Goal: Task Accomplishment & Management: Use online tool/utility

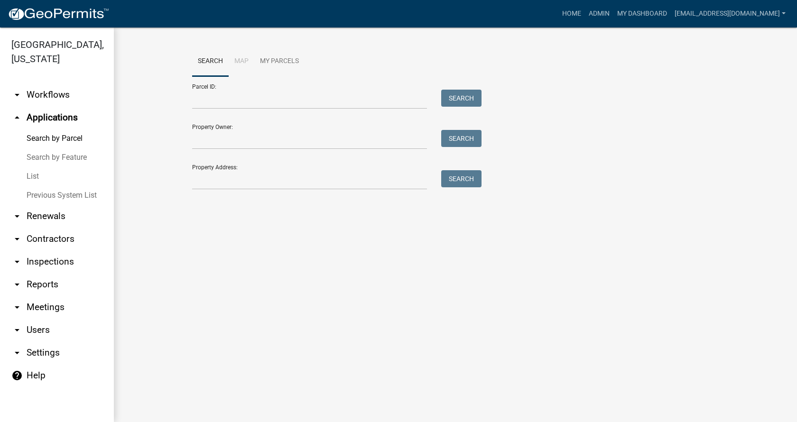
click at [47, 83] on link "arrow_drop_down Workflows" at bounding box center [57, 94] width 114 height 23
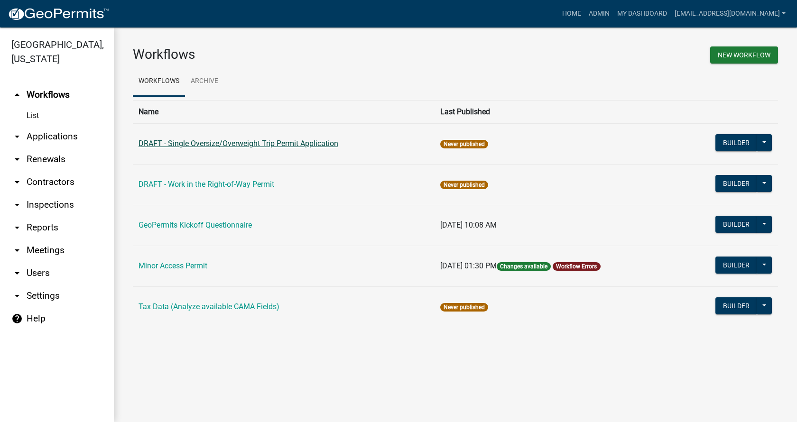
click at [253, 147] on link "DRAFT - Single Oversize/Overweight Trip Permit Application" at bounding box center [238, 143] width 200 height 9
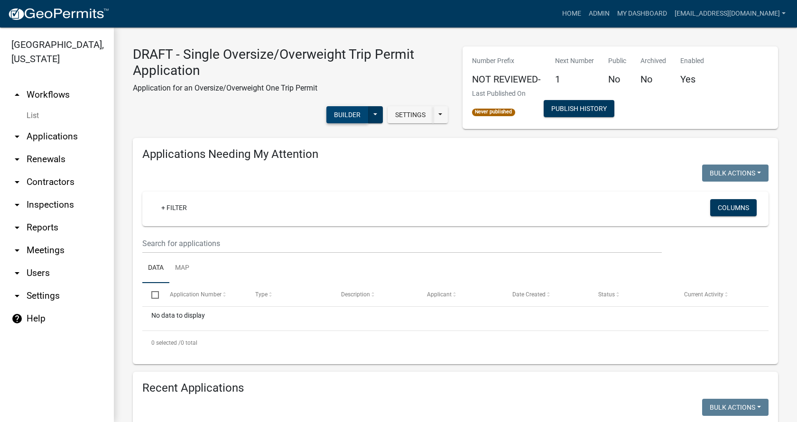
click at [349, 114] on button "Builder" at bounding box center [347, 114] width 42 height 17
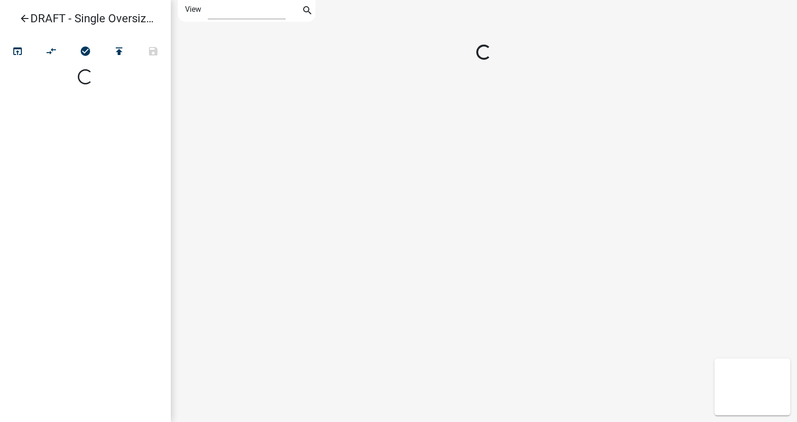
select select "1"
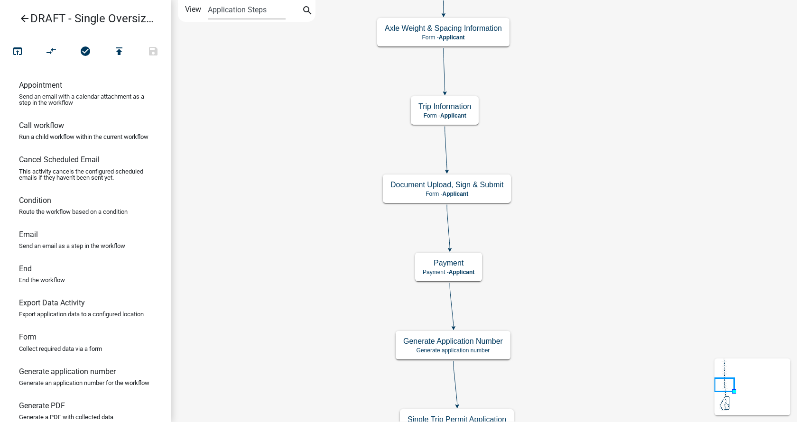
click at [587, 62] on div "Start Start - Applicant Information on Single Trip/Round Trip Permits Form - Ap…" at bounding box center [484, 211] width 626 height 422
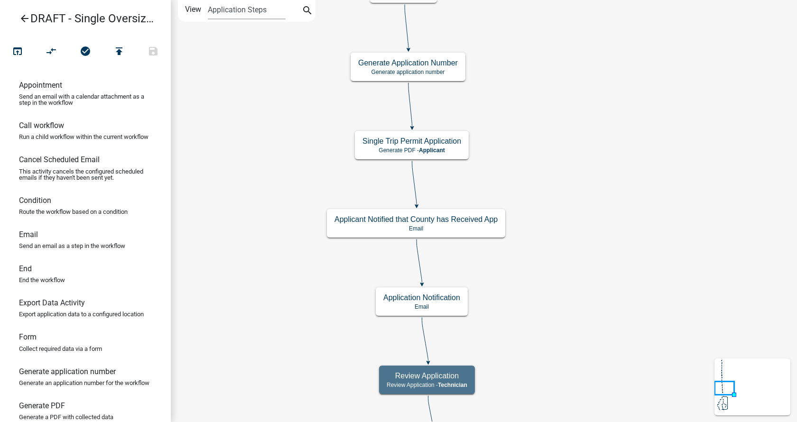
click at [603, 138] on div "Start Start - Applicant Information on Single Trip/Round Trip Permits Form - Ap…" at bounding box center [484, 211] width 626 height 422
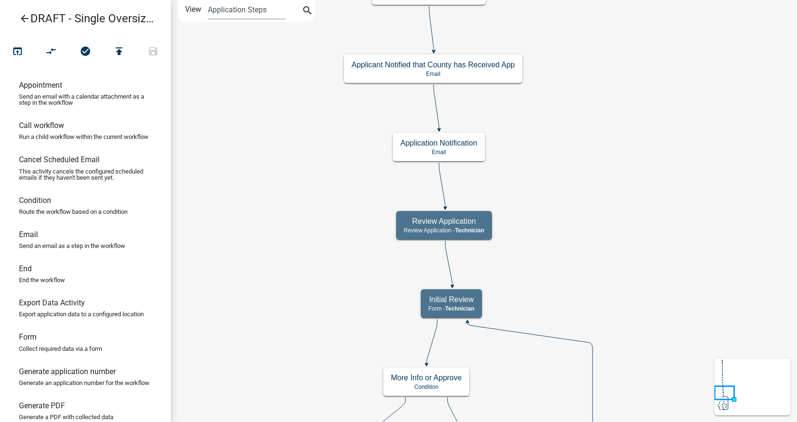
click at [611, 180] on div "Start Start - Applicant Information on Single Trip/Round Trip Permits Form - Ap…" at bounding box center [484, 211] width 626 height 422
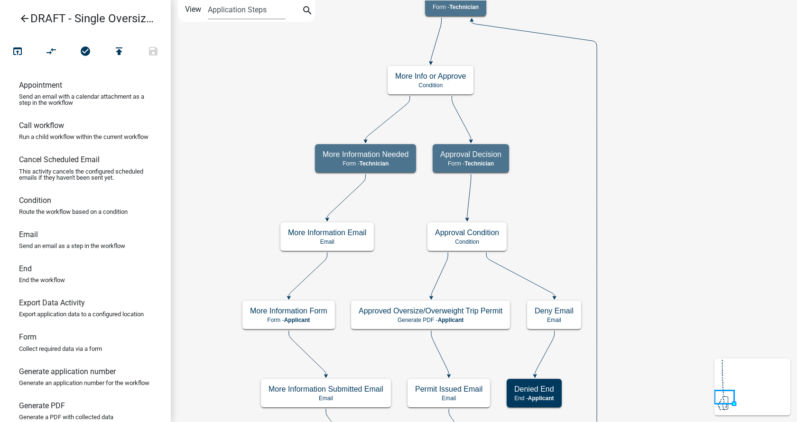
click at [668, 111] on div "Start Start - Applicant Information on Single Trip/Round Trip Permits Form - Ap…" at bounding box center [484, 211] width 626 height 422
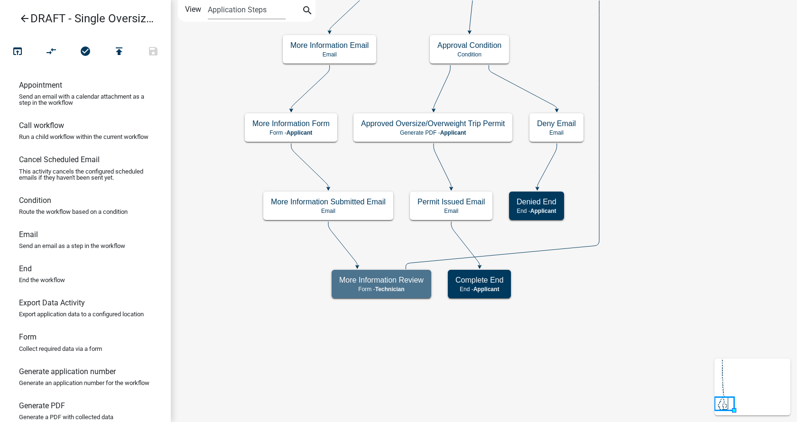
click at [686, 148] on div "Start Start - Applicant Information on Single Trip/Round Trip Permits Form - Ap…" at bounding box center [484, 211] width 626 height 422
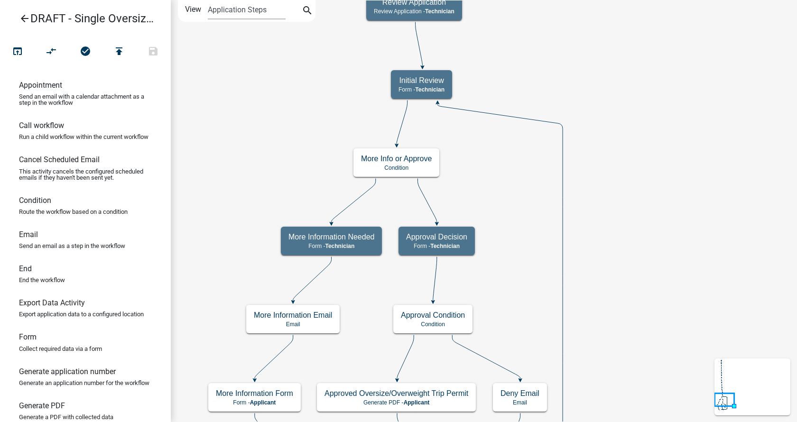
click at [631, 176] on div "Start Start - Applicant Information on Single Trip/Round Trip Permits Form - Ap…" at bounding box center [484, 211] width 626 height 422
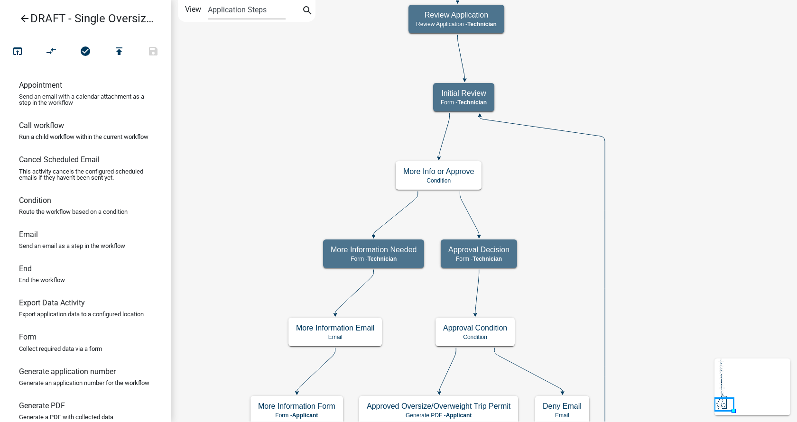
click at [675, 375] on div "Start Start - Applicant Information on Single Trip/Round Trip Permits Form - Ap…" at bounding box center [484, 211] width 626 height 422
